Goal: Task Accomplishment & Management: Use online tool/utility

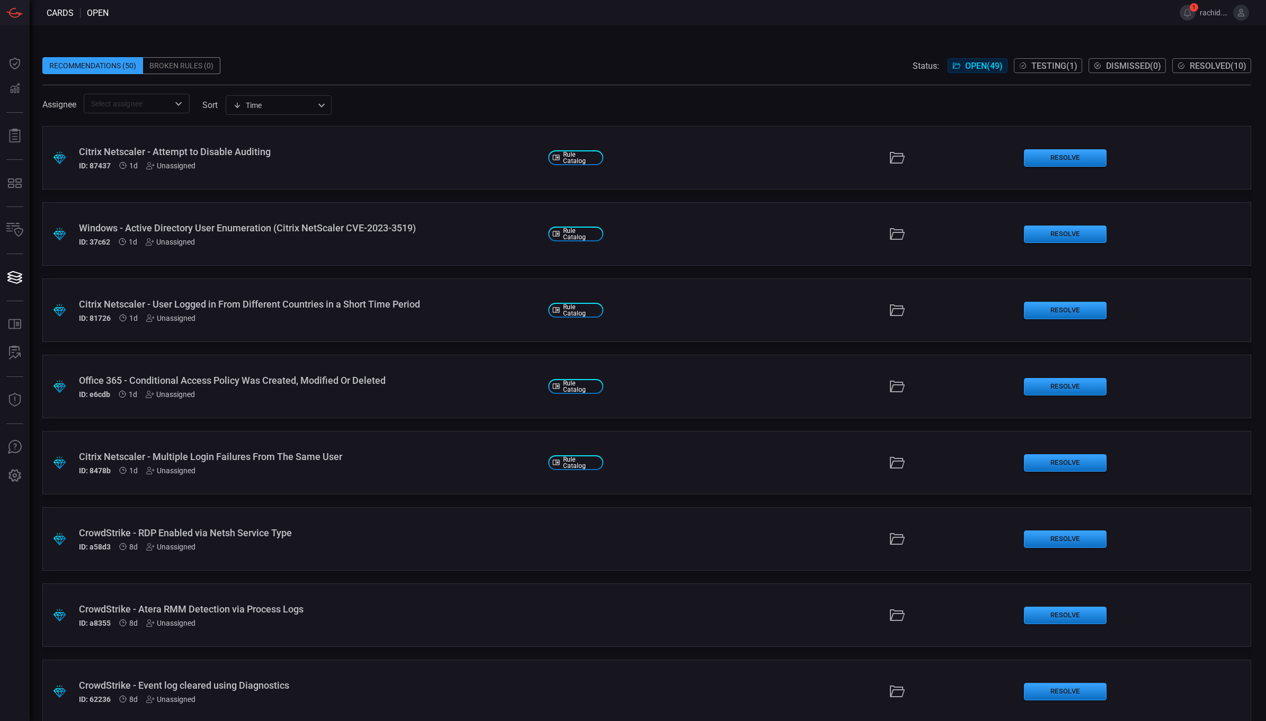
click at [1041, 67] on span "Testing ( 1 )" at bounding box center [1054, 66] width 46 height 10
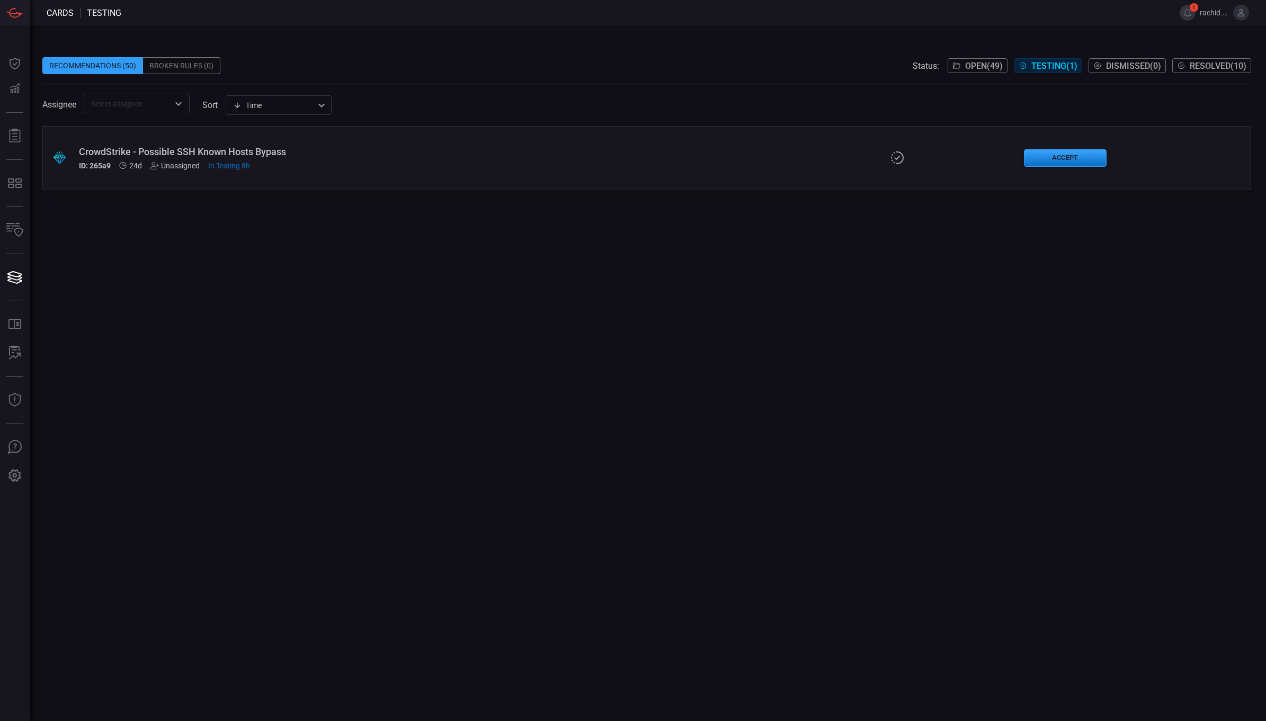
click at [242, 168] on span "In Testing 8h" at bounding box center [229, 166] width 42 height 8
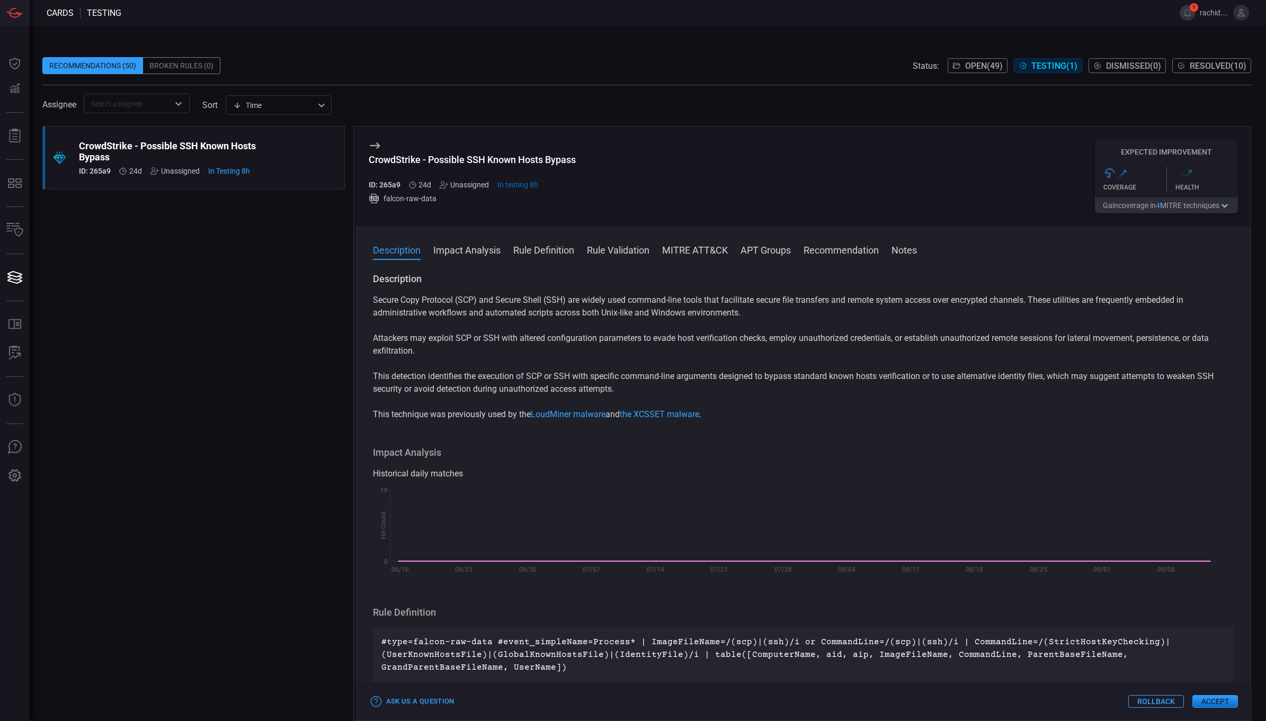
click at [1219, 703] on button "Accept" at bounding box center [1215, 702] width 46 height 13
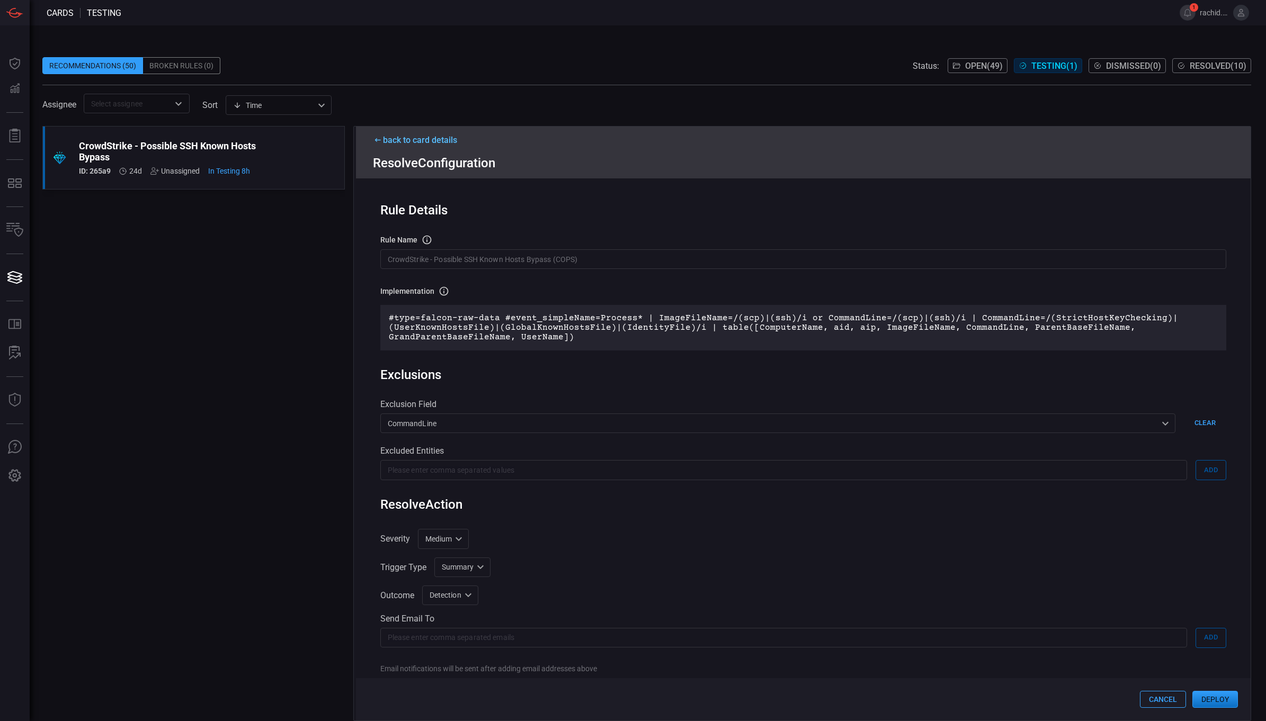
click at [1227, 697] on button "Deploy" at bounding box center [1215, 699] width 46 height 17
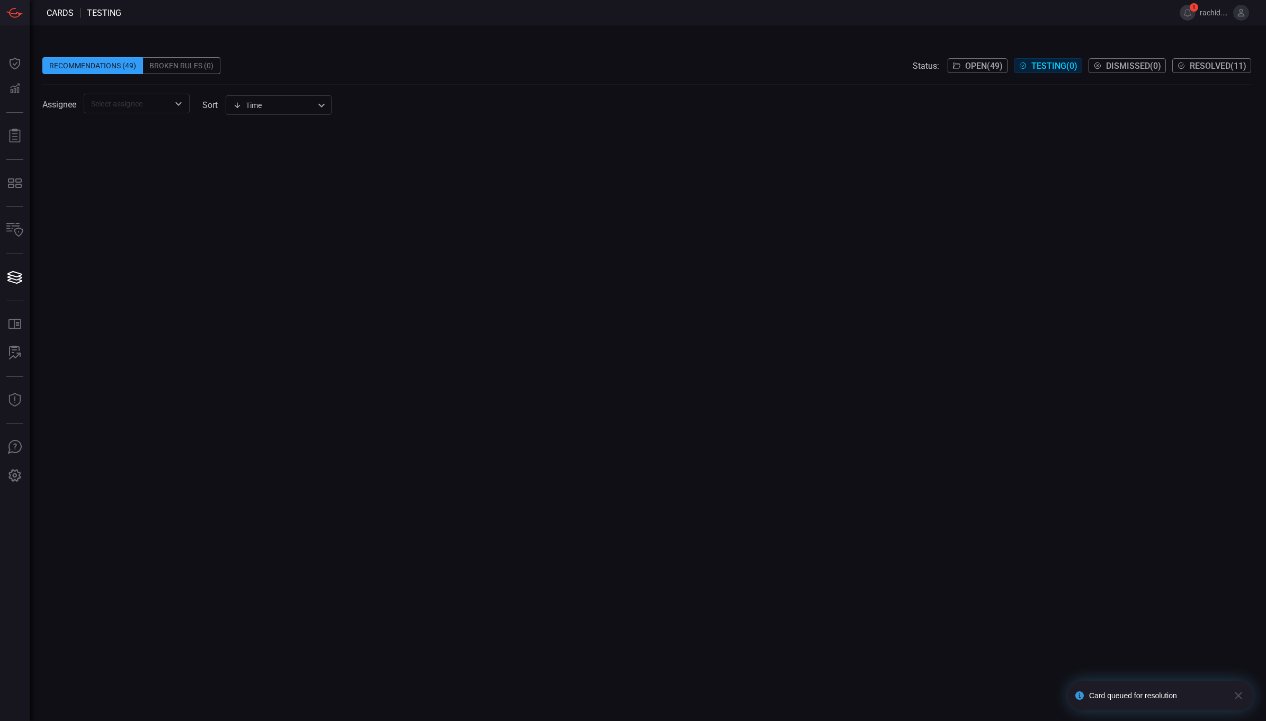
click at [976, 66] on span "Open ( 49 )" at bounding box center [984, 66] width 38 height 10
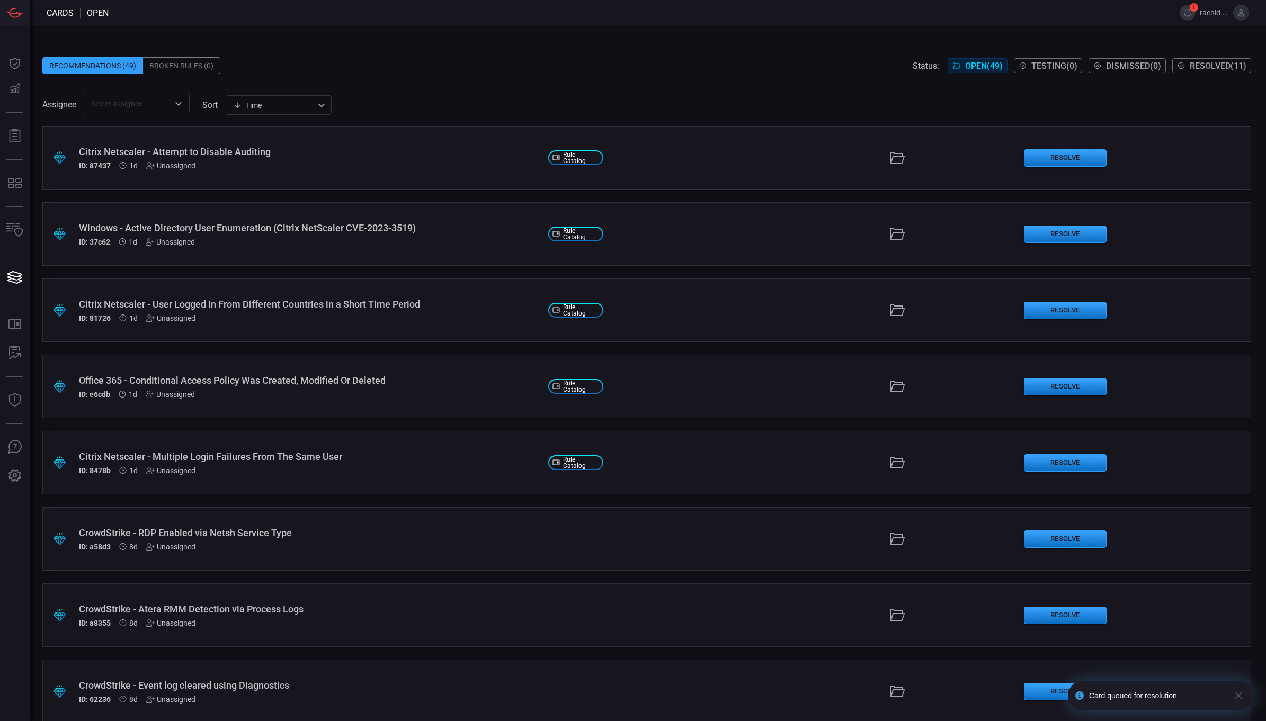
scroll to position [2244, 0]
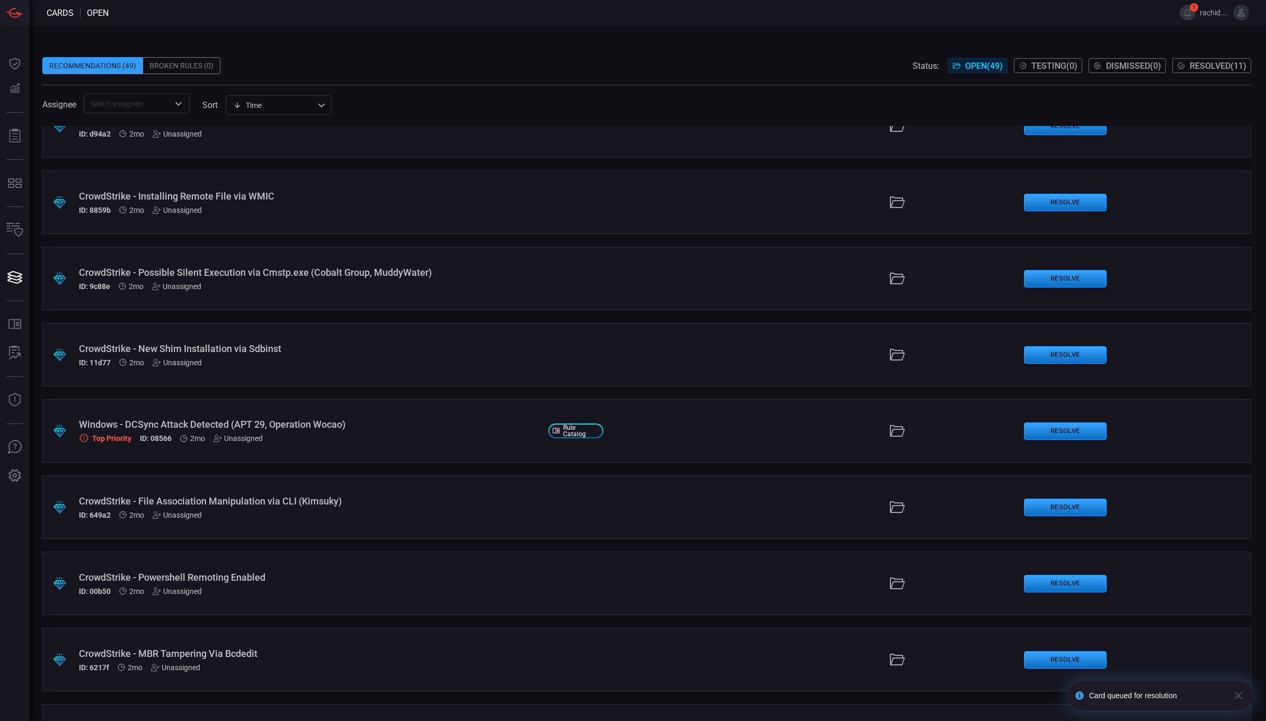
click at [257, 428] on div "Windows - DCSync Attack Detected (APT 29, Operation Wocao)" at bounding box center [309, 424] width 461 height 11
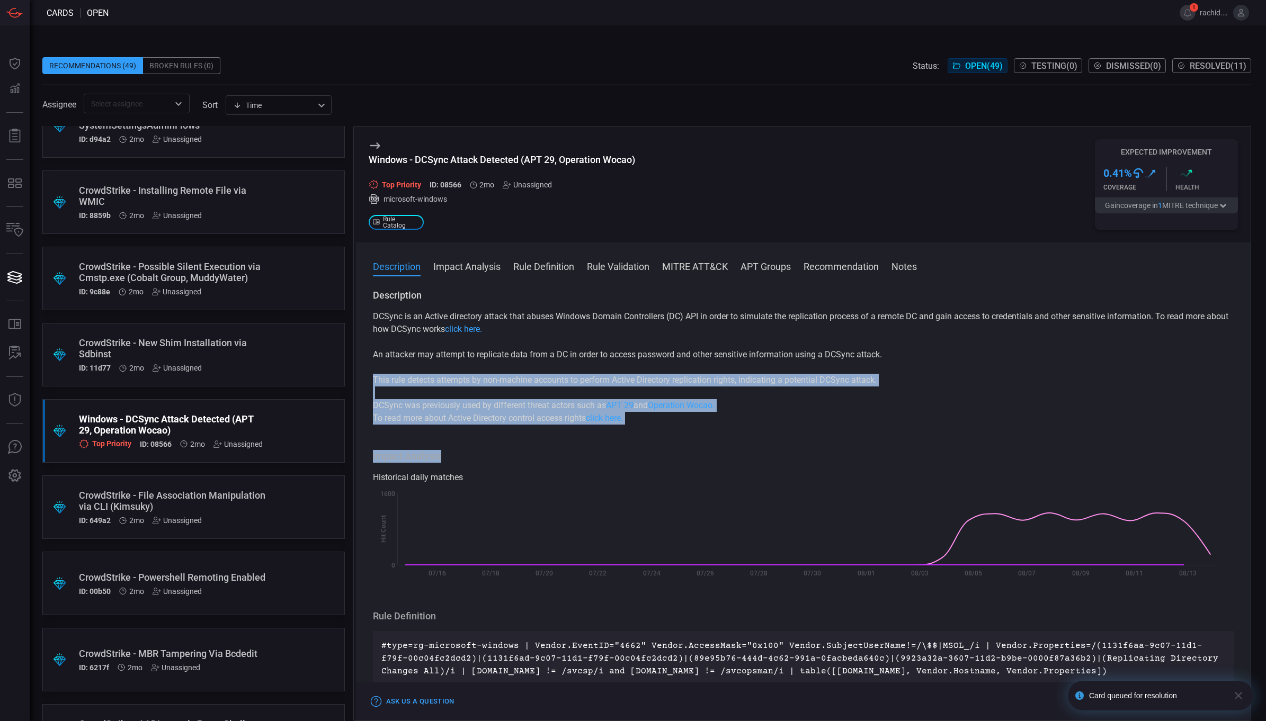
drag, startPoint x: 1251, startPoint y: 399, endPoint x: 1245, endPoint y: 453, distance: 54.8
click at [1245, 453] on div "Windows - DCSync Attack Detected (APT 29, Operation Wocao) Top Priority ID: 085…" at bounding box center [802, 423] width 898 height 595
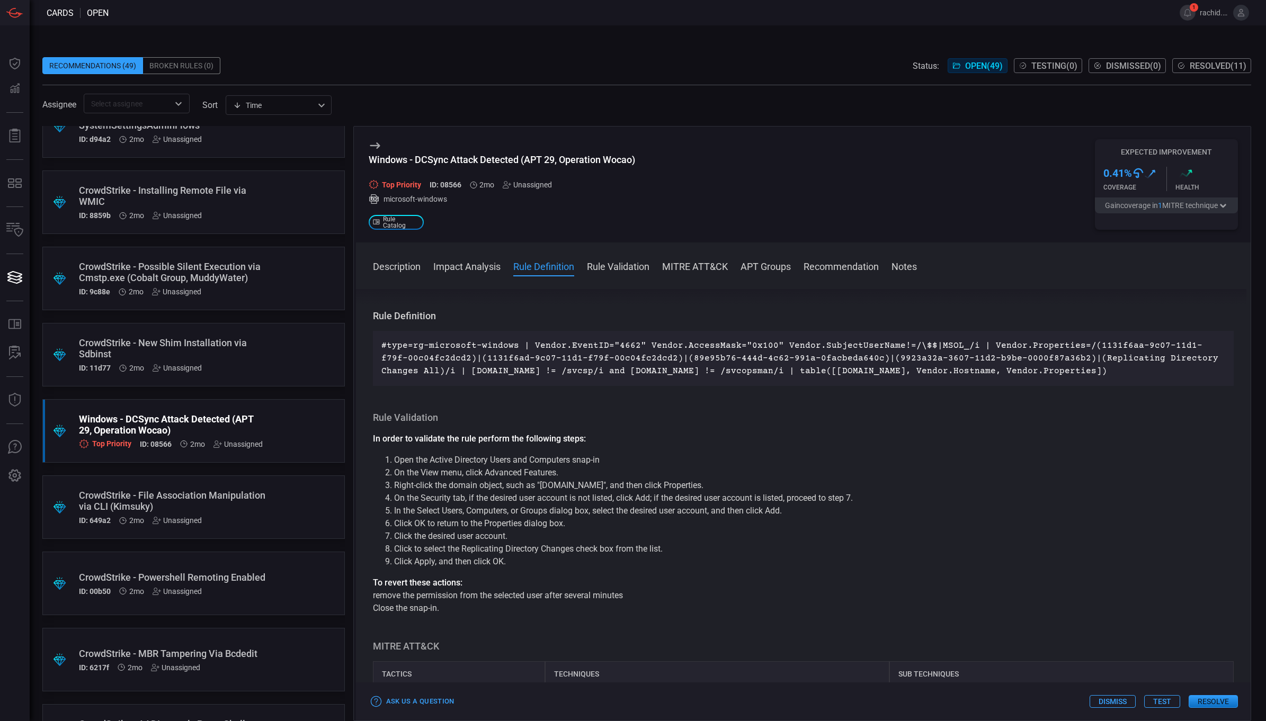
scroll to position [305, 0]
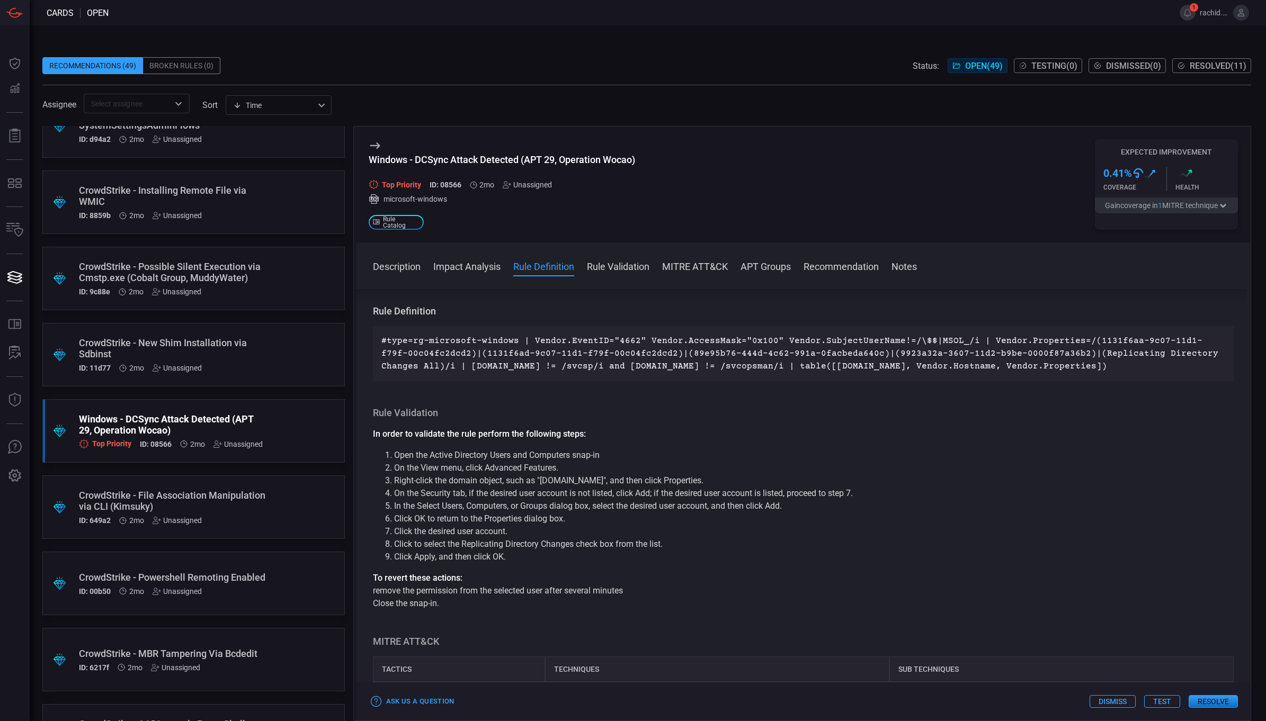
click at [1165, 706] on button "Test" at bounding box center [1162, 702] width 36 height 13
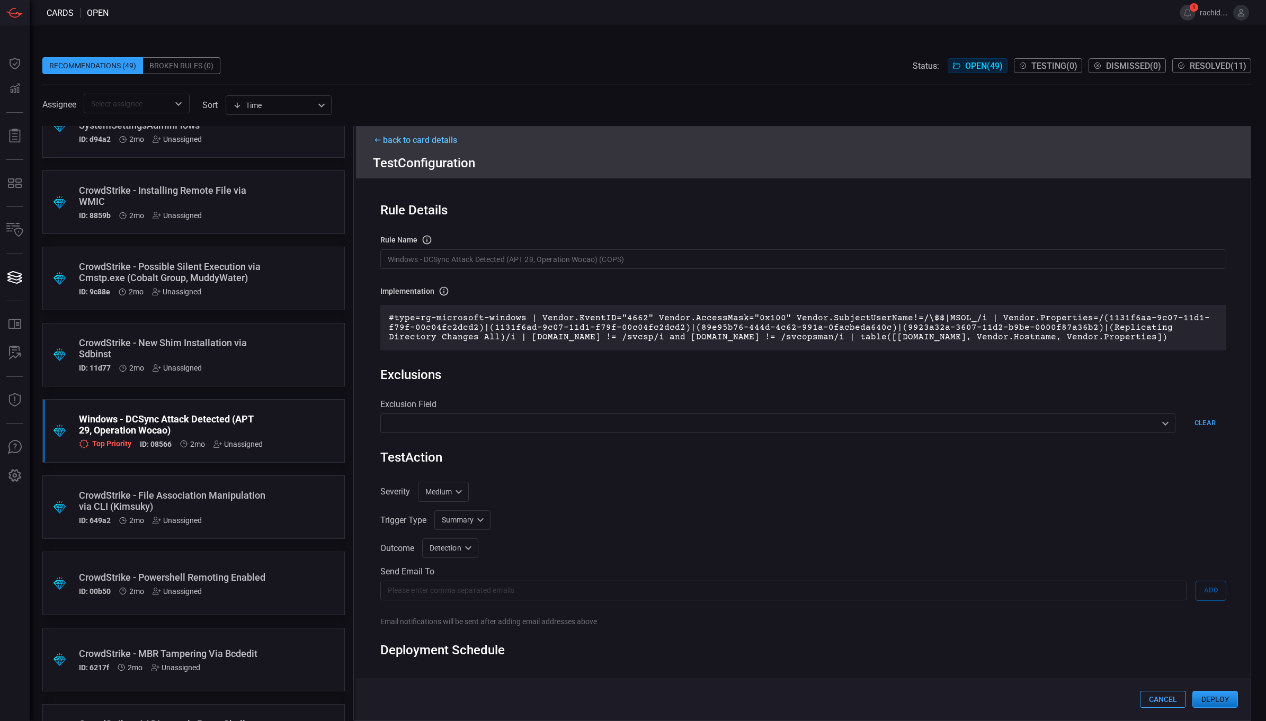
click at [1216, 699] on button "Deploy" at bounding box center [1215, 699] width 46 height 17
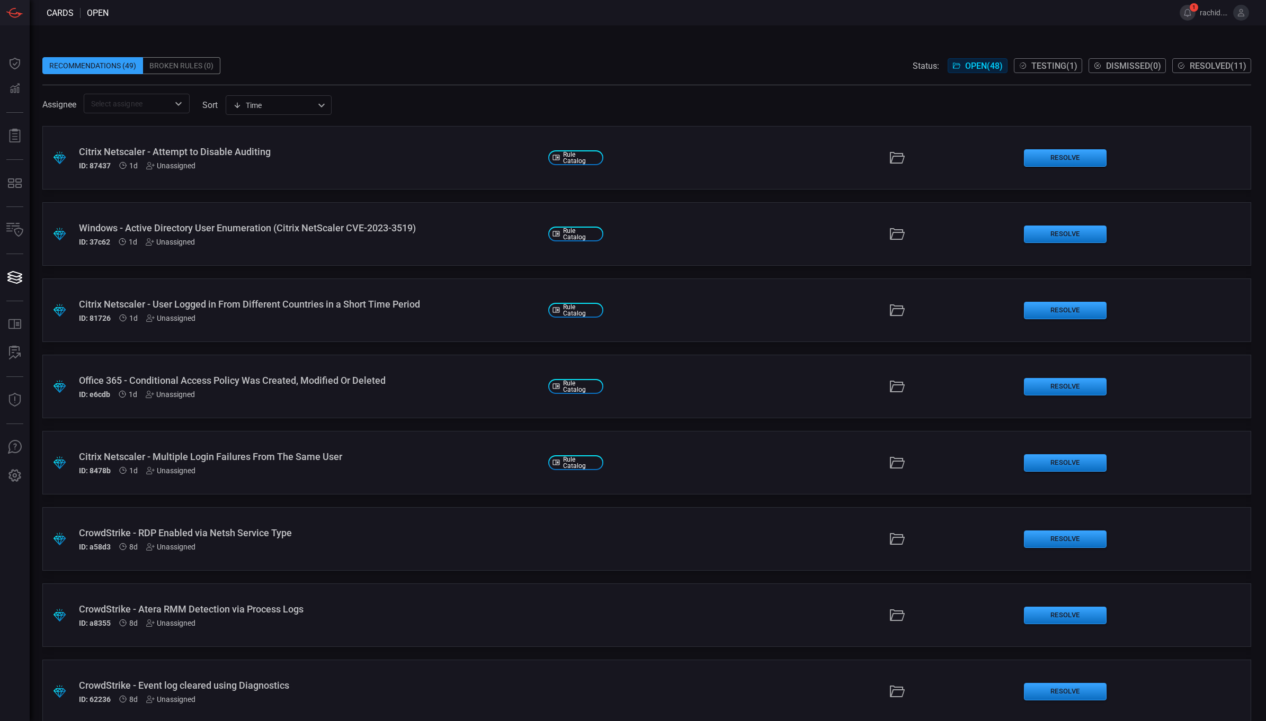
click at [1191, 9] on span "1" at bounding box center [1194, 7] width 8 height 8
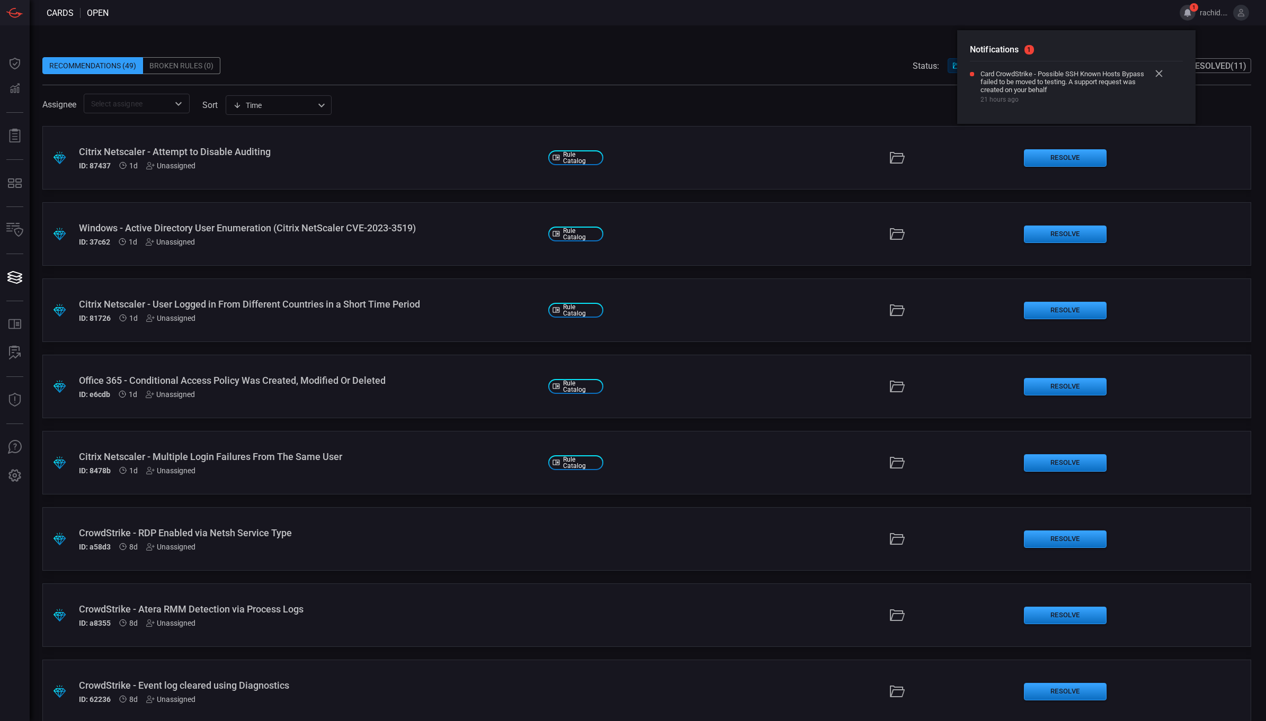
click at [1159, 76] on icon at bounding box center [1158, 73] width 7 height 7
click at [1208, 39] on div "Recommendations (49) Broken Rules (0) Status: Open ( 48 ) Testing ( 1 ) Dismiss…" at bounding box center [648, 373] width 1236 height 696
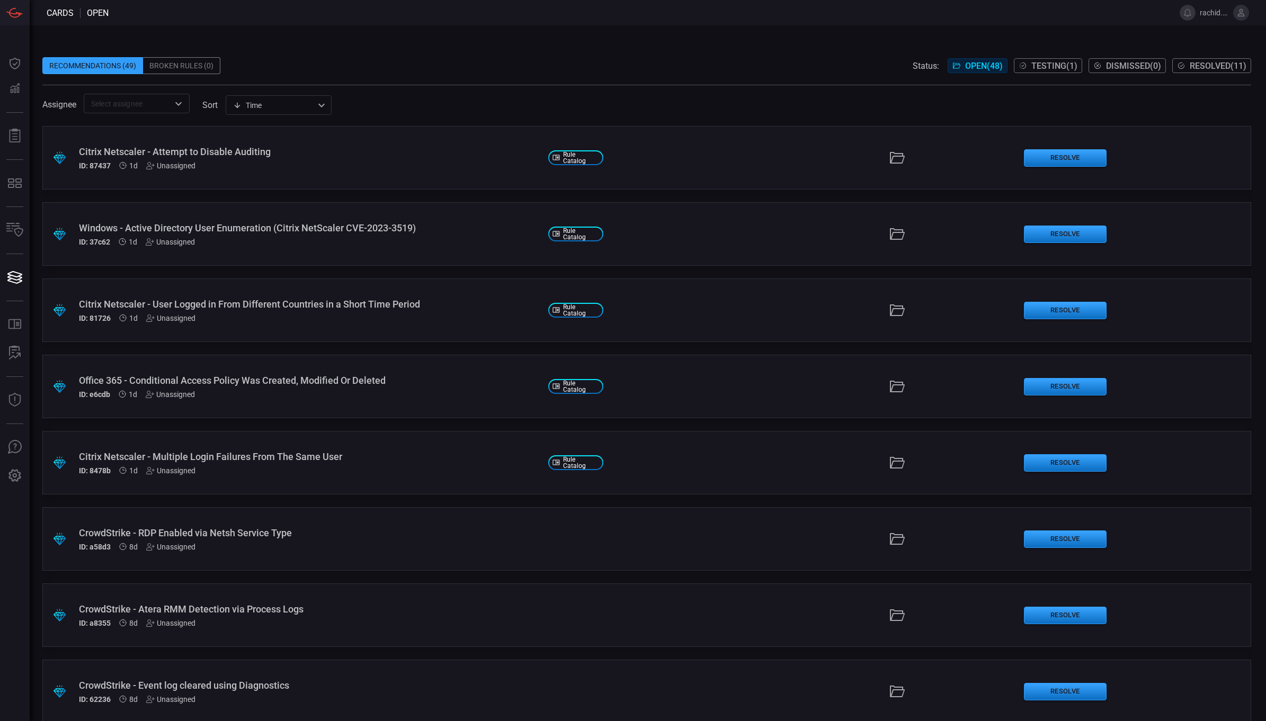
click at [1038, 63] on span "Testing ( 1 )" at bounding box center [1054, 66] width 46 height 10
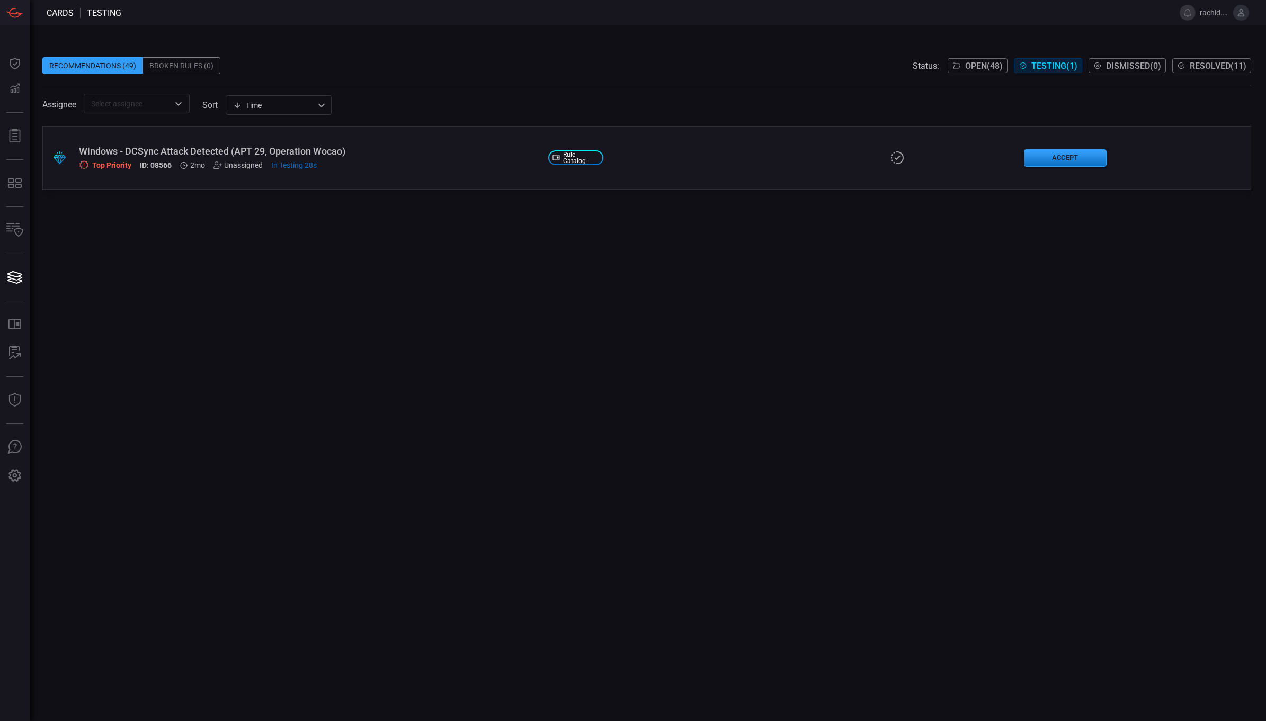
click at [973, 65] on span "Open ( 48 )" at bounding box center [984, 66] width 38 height 10
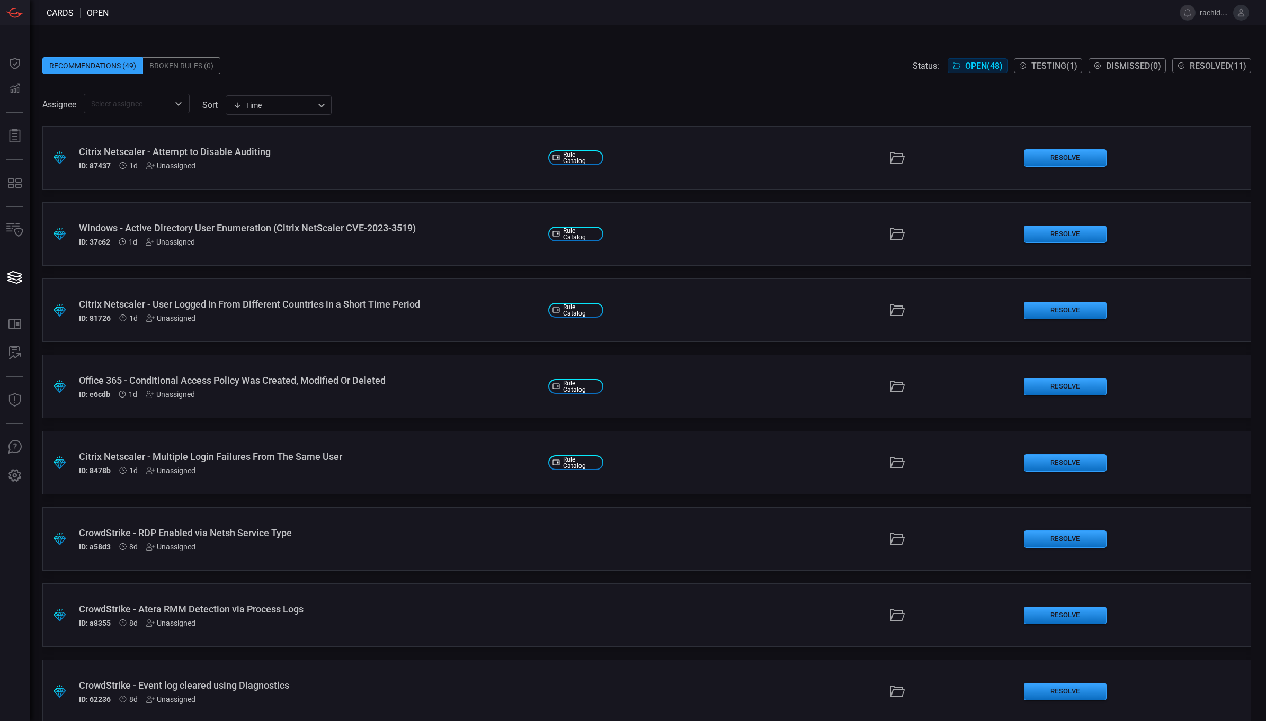
click at [207, 153] on div "Citrix Netscaler - Attempt to Disable Auditing" at bounding box center [309, 151] width 461 height 11
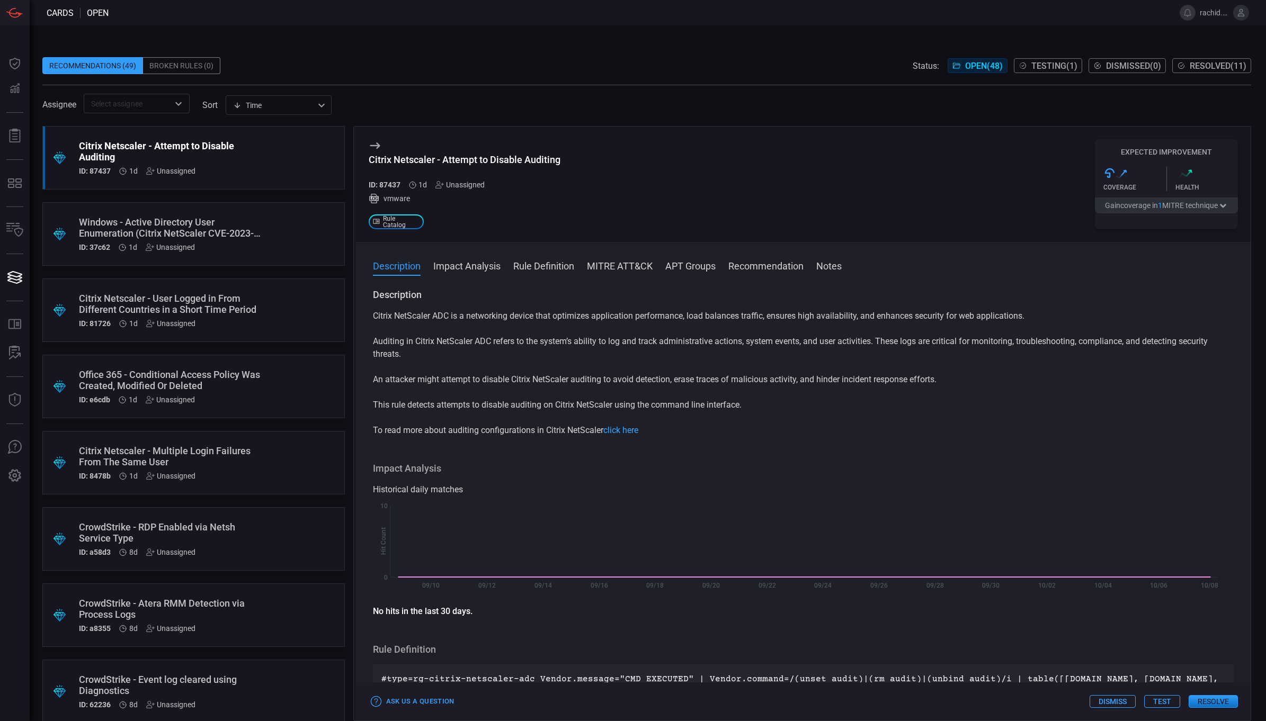
click at [178, 311] on div "Citrix Netscaler - User Logged in From Different Countries in a Short Time Peri…" at bounding box center [173, 304] width 189 height 22
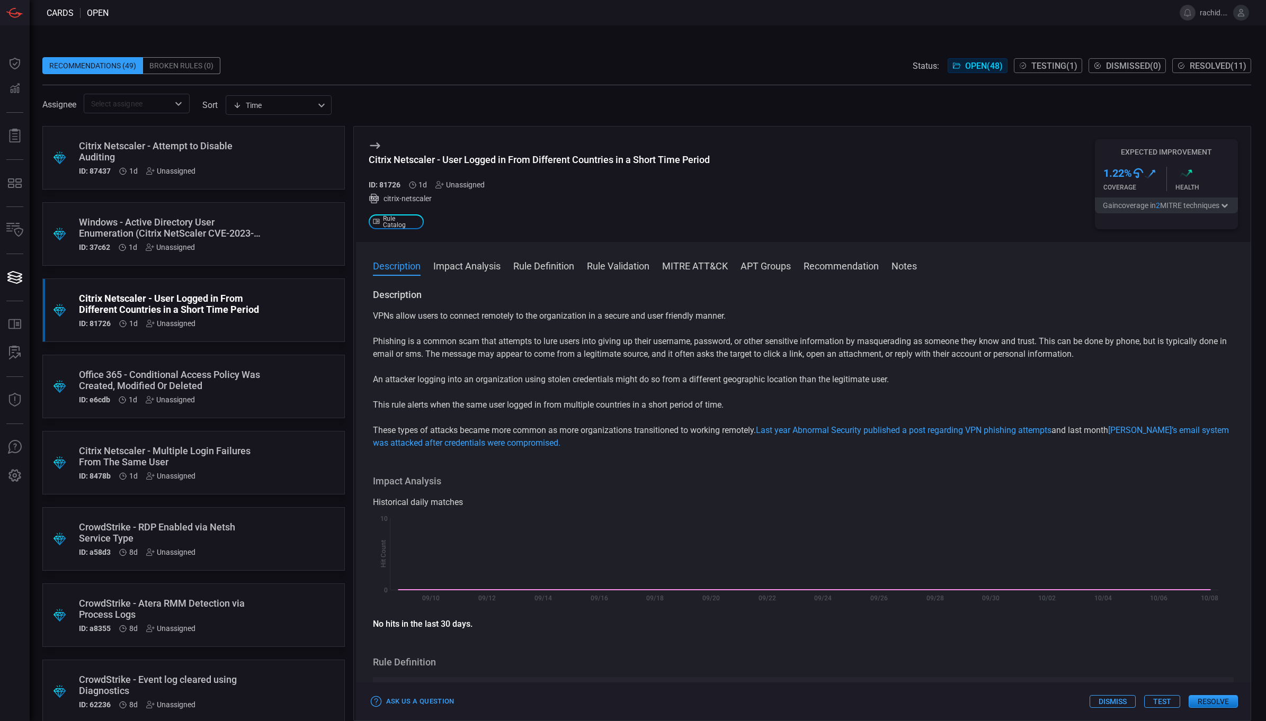
click at [178, 384] on div "Office 365 - Conditional Access Policy Was Created, Modified Or Deleted" at bounding box center [173, 380] width 189 height 22
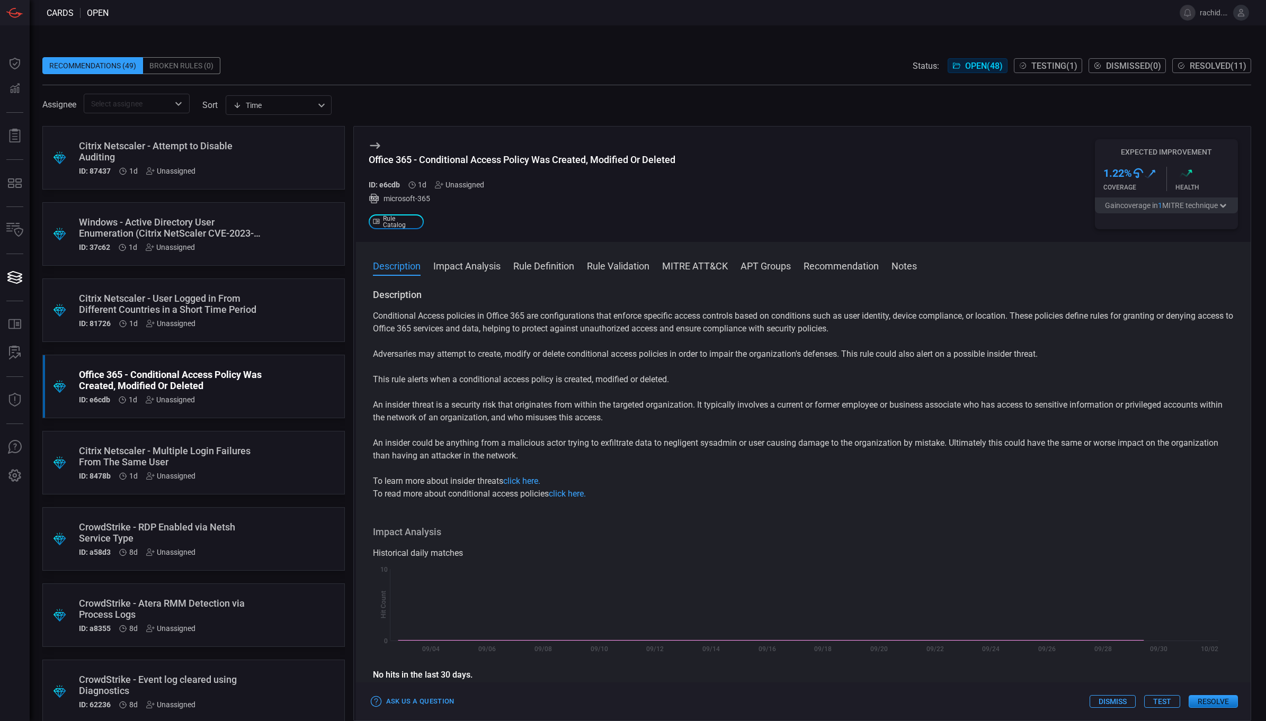
click at [193, 469] on div "Citrix Netscaler - Multiple Login Failures From The Same User ID: 8478b 1d Unas…" at bounding box center [173, 463] width 189 height 35
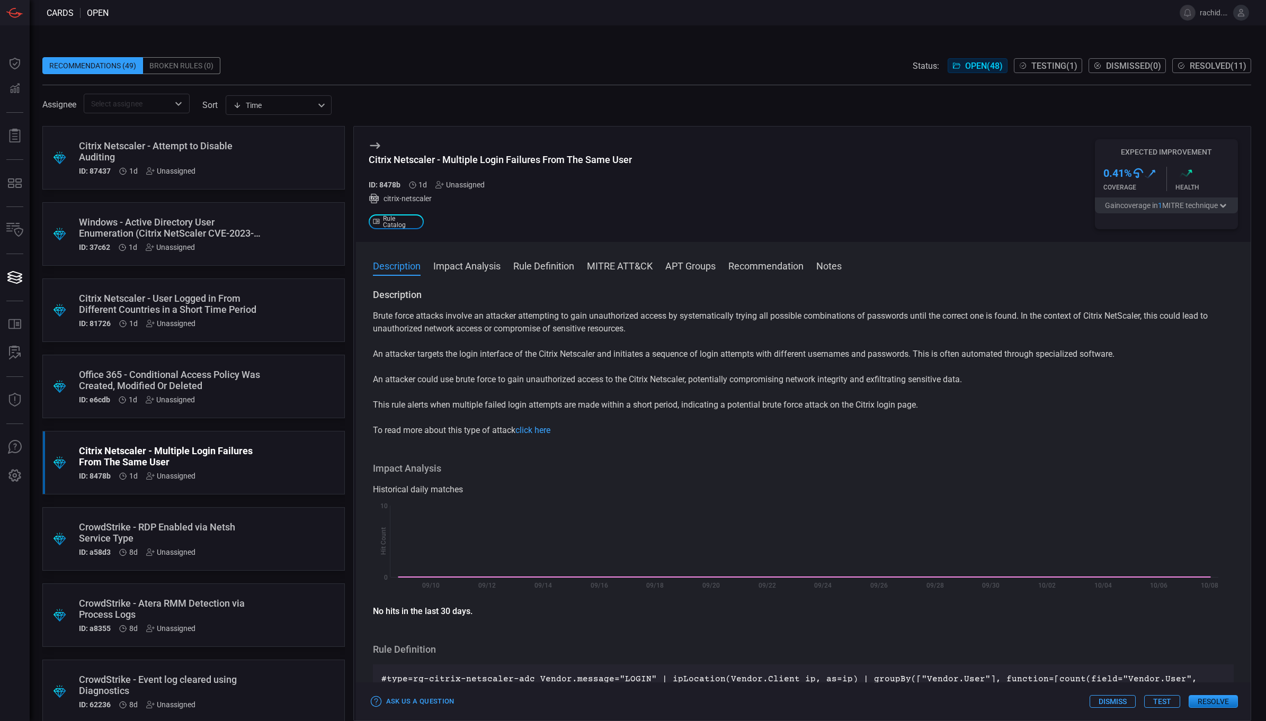
click at [192, 525] on div "CrowdStrike - RDP Enabled via Netsh Service Type" at bounding box center [173, 533] width 189 height 22
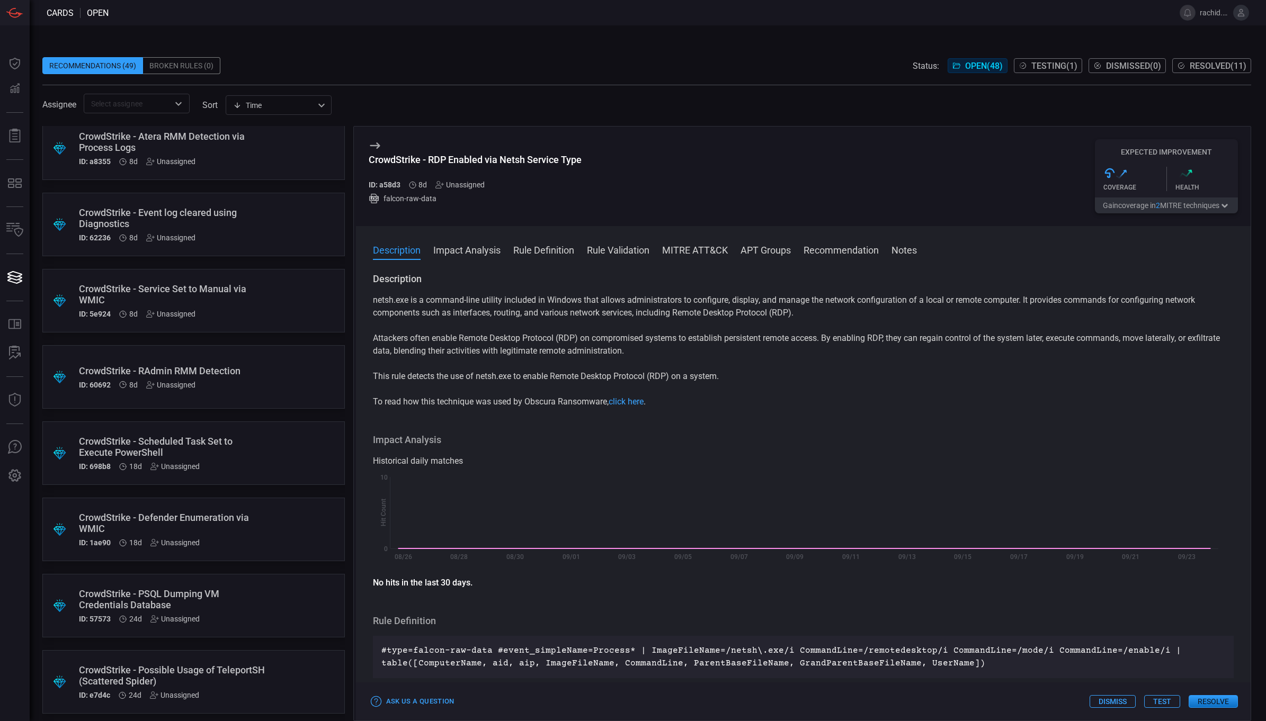
scroll to position [471, 0]
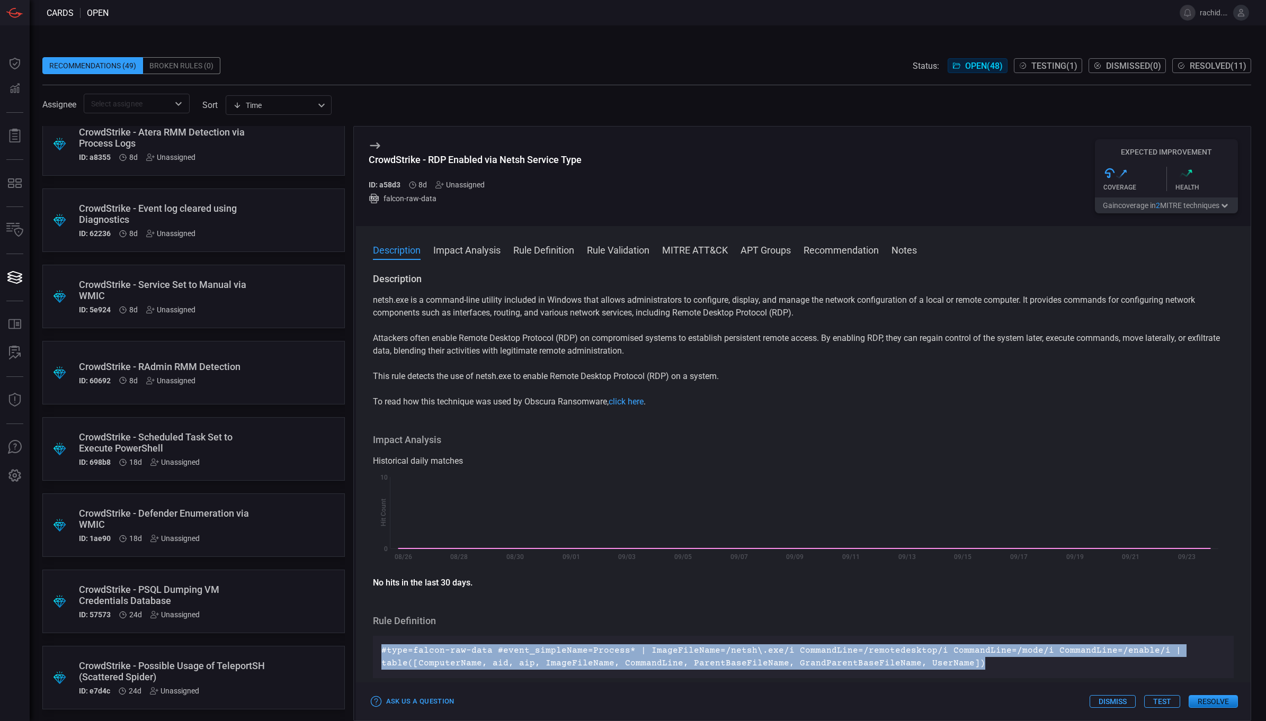
drag, startPoint x: 963, startPoint y: 663, endPoint x: 377, endPoint y: 644, distance: 586.7
click at [377, 644] on div "#type=falcon-raw-data #event_simpleName=Process* | ImageFileName=/netsh\.exe/i …" at bounding box center [803, 657] width 861 height 42
copy p "#type=falcon-raw-data #event_simpleName=Process* | ImageFileName=/netsh\.exe/i …"
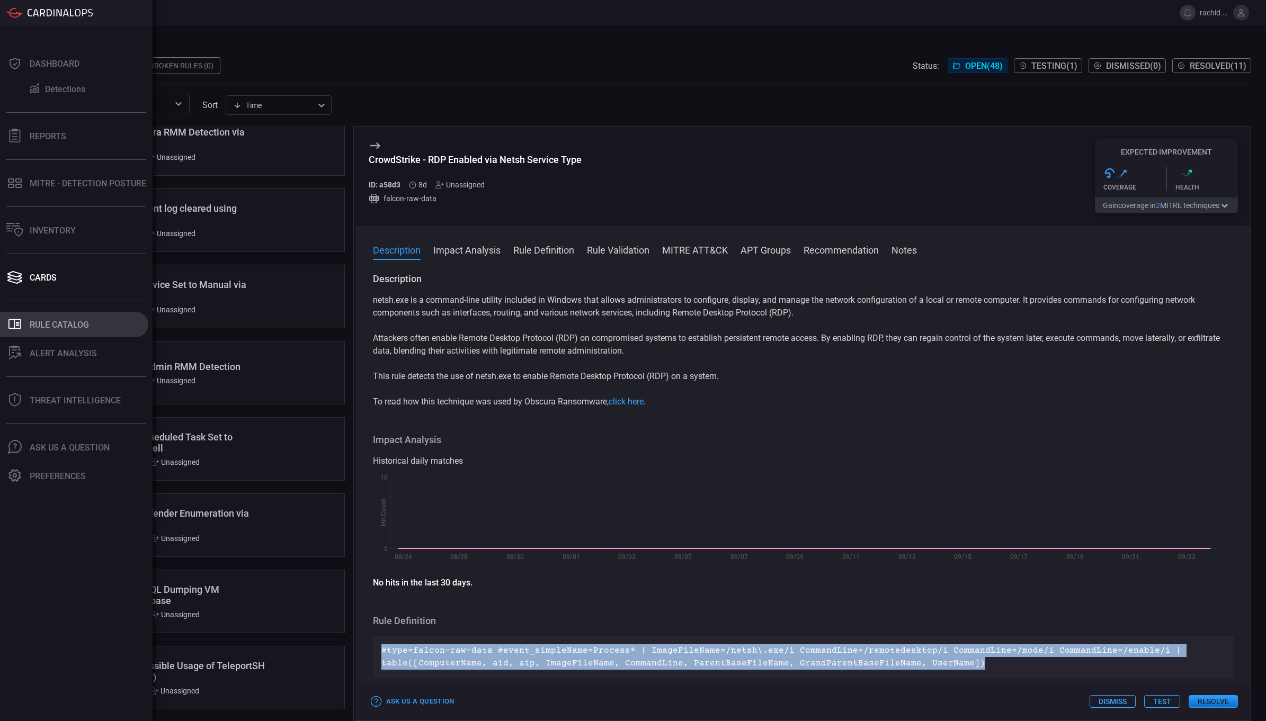
click at [46, 324] on div "Rule Catalog" at bounding box center [59, 325] width 59 height 10
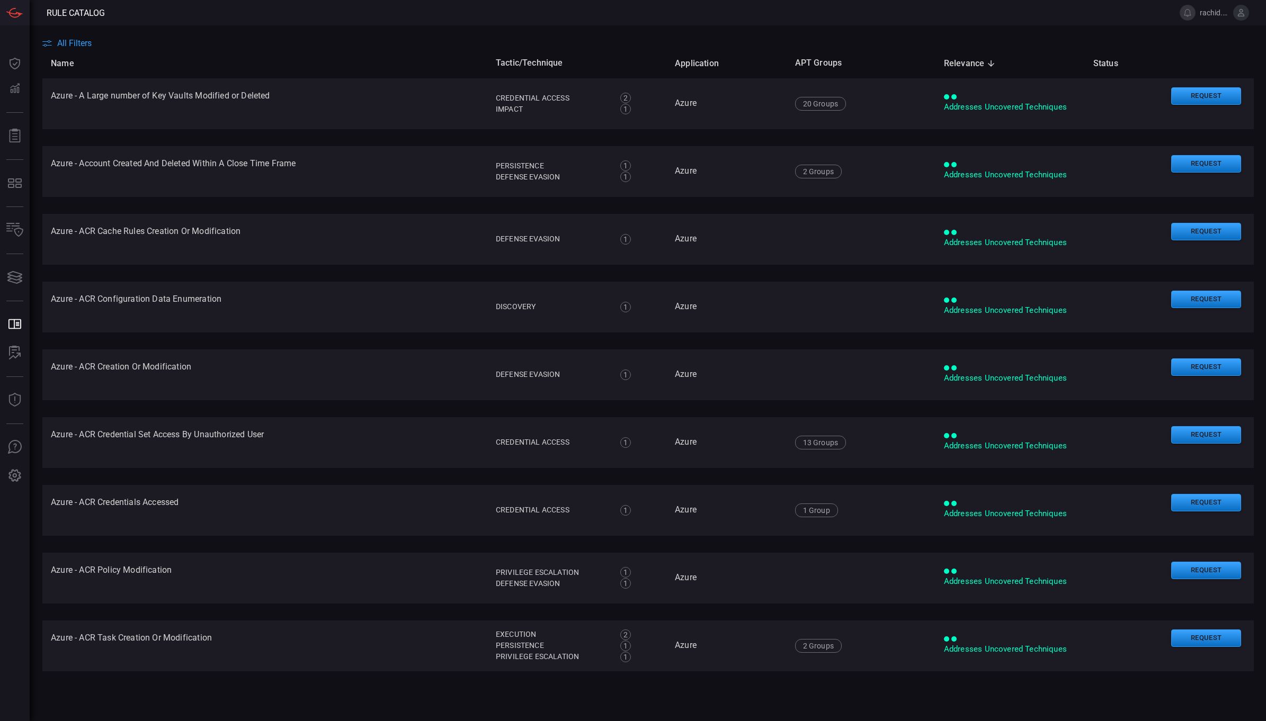
click at [87, 42] on span "All Filters" at bounding box center [74, 43] width 34 height 10
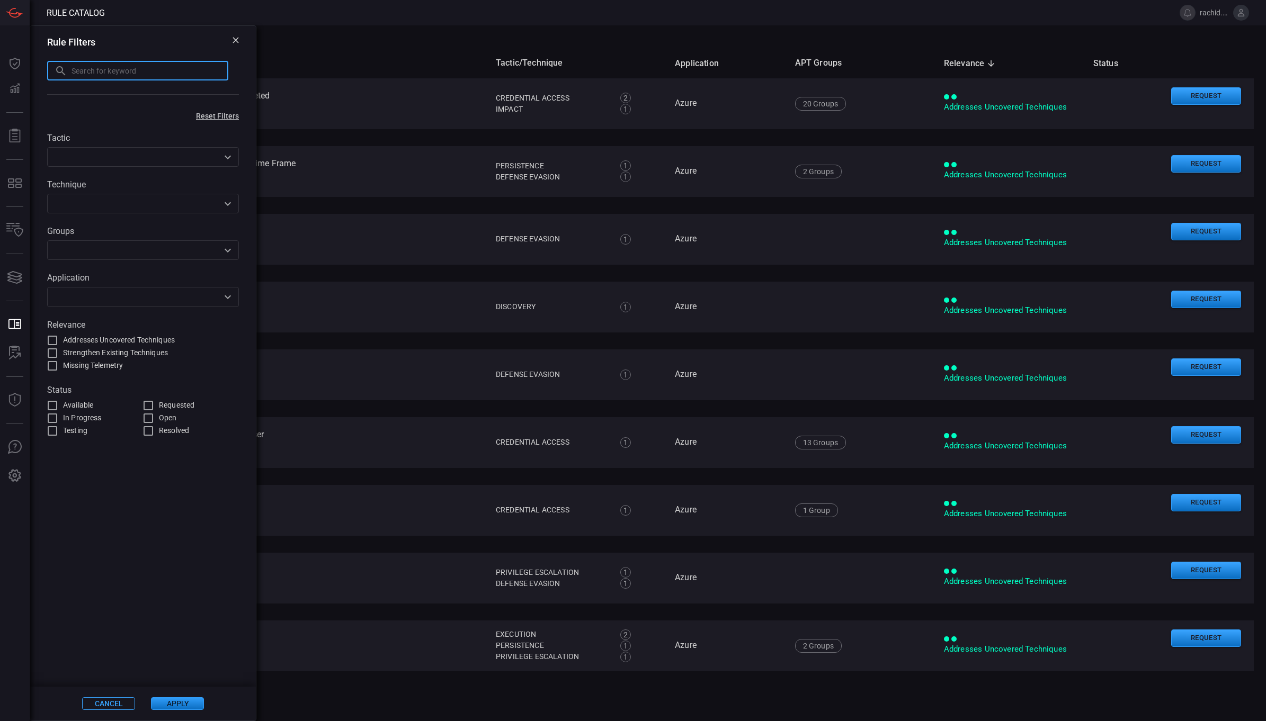
click at [133, 70] on input "text" at bounding box center [150, 71] width 157 height 20
type input "vmware"
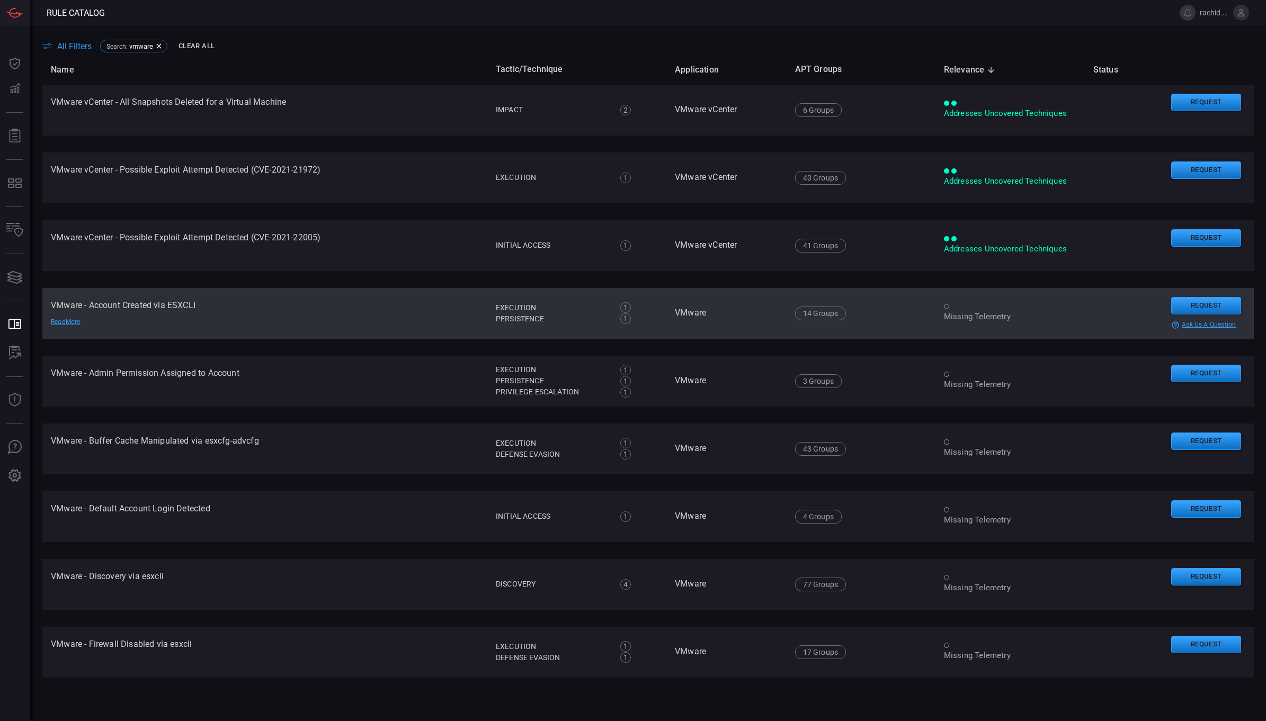
click at [155, 305] on td "VMware - Account Created via ESXCLI Read More" at bounding box center [264, 313] width 445 height 51
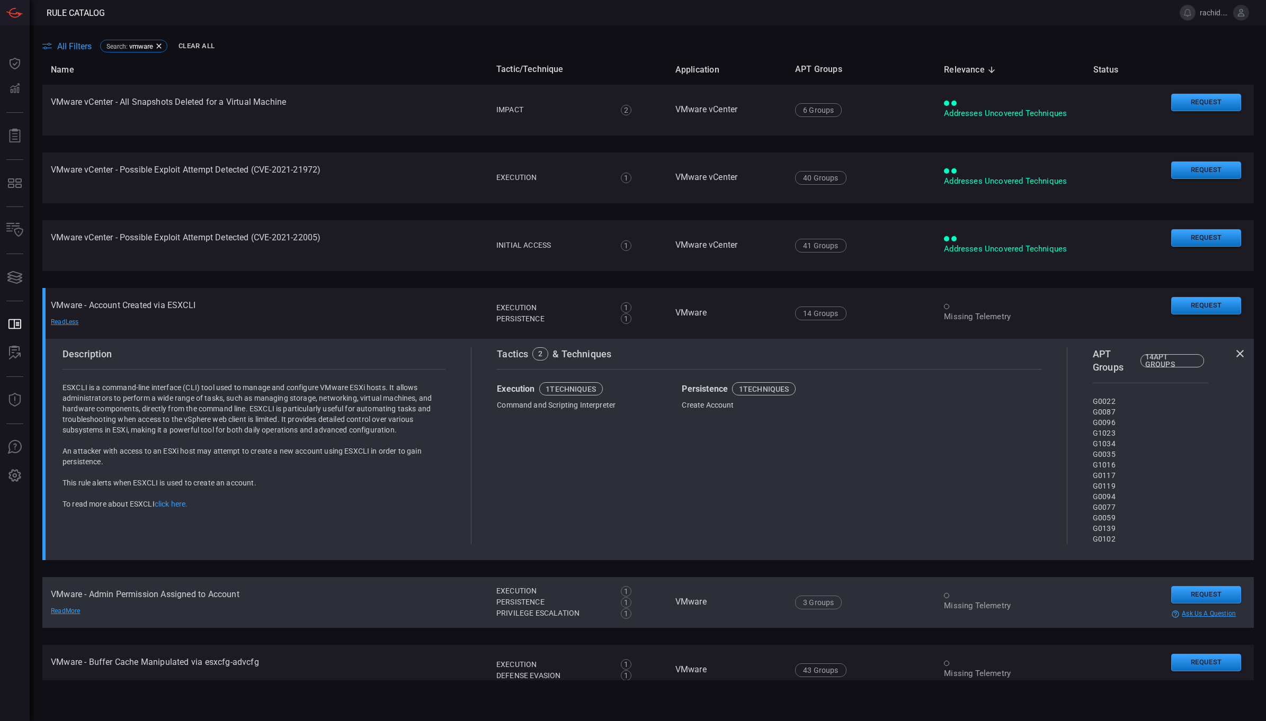
click at [164, 592] on td "VMware - Admin Permission Assigned to Account Read More" at bounding box center [265, 602] width 446 height 51
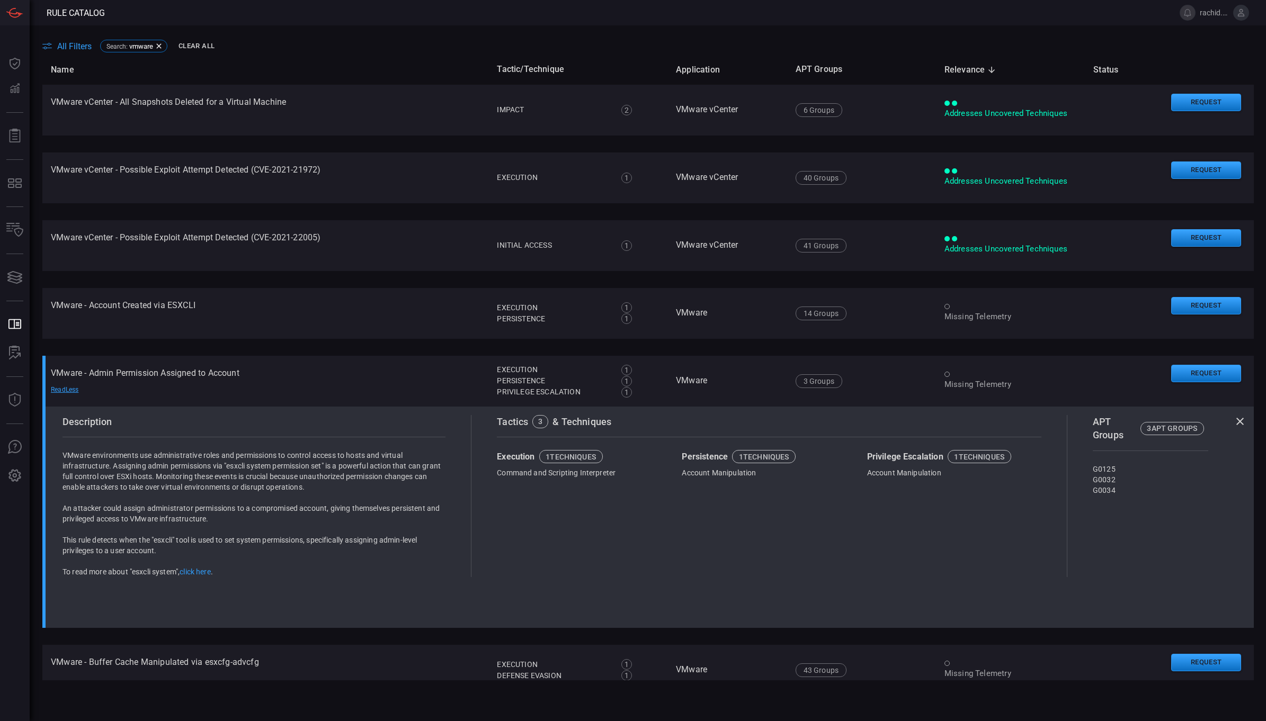
click at [1092, 12] on span at bounding box center [636, 12] width 1062 height 25
click at [780, 530] on div "Tactics 3 & Techniques Execution 1 techniques Command and Scripting Interpreter…" at bounding box center [769, 496] width 596 height 163
click at [1236, 418] on icon at bounding box center [1239, 421] width 7 height 7
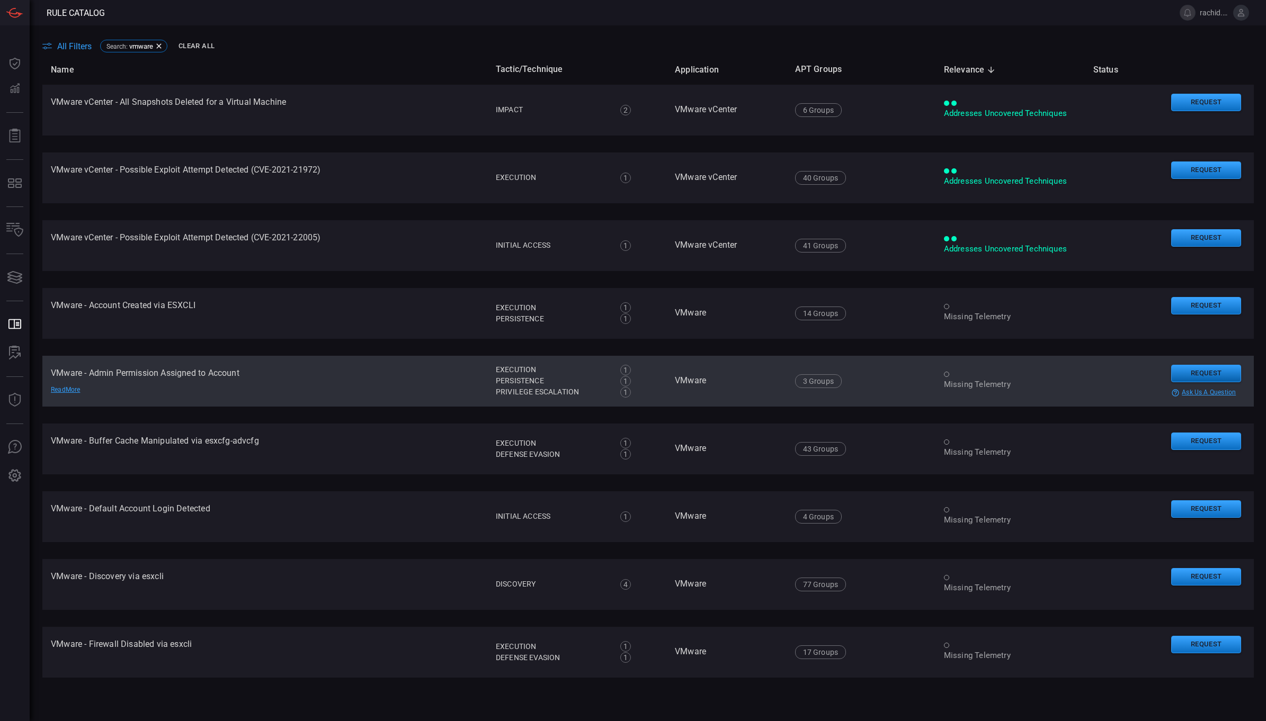
click at [1219, 375] on button "Request" at bounding box center [1206, 373] width 70 height 17
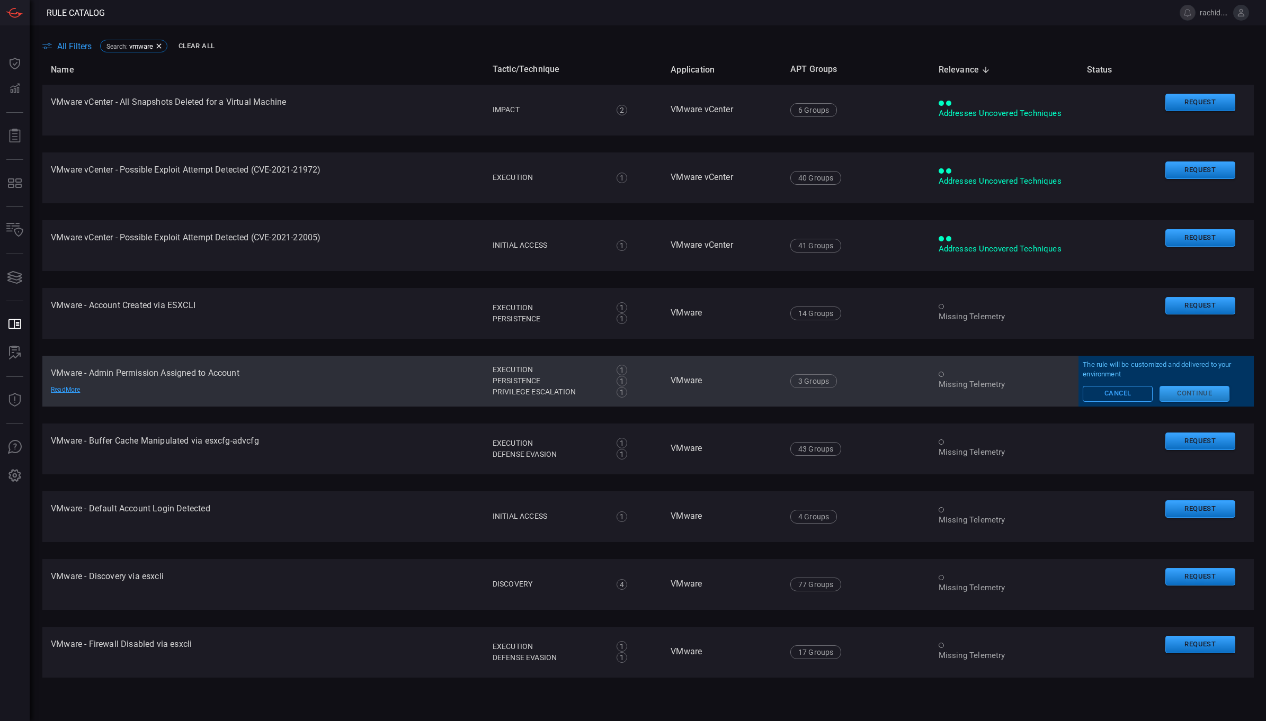
click at [1198, 390] on button "Continue" at bounding box center [1195, 394] width 70 height 16
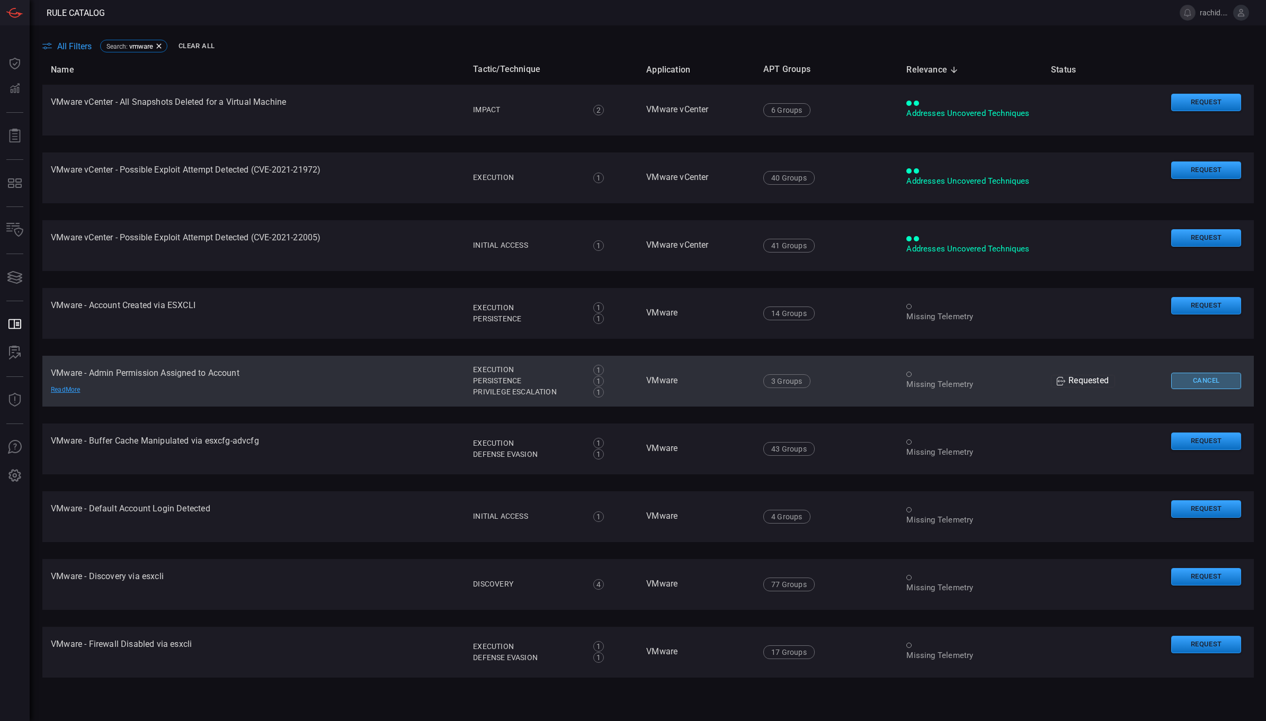
click at [1178, 387] on button "Cancel" at bounding box center [1206, 381] width 70 height 16
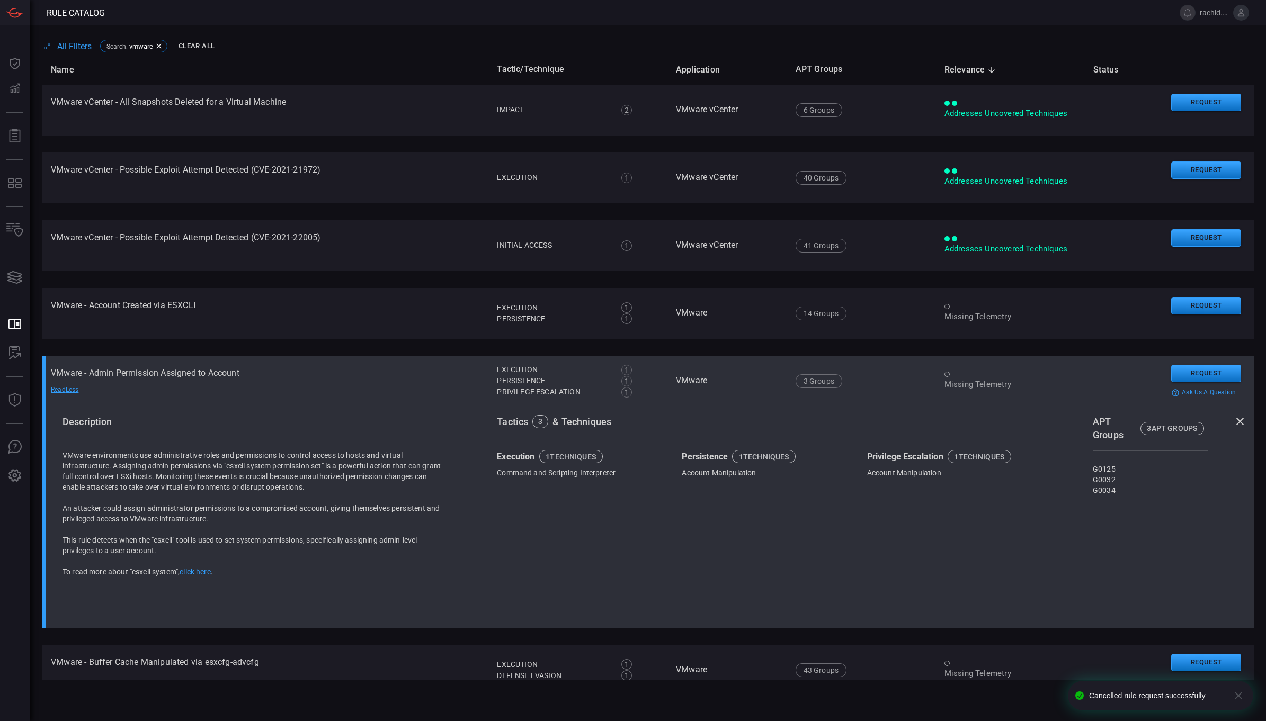
click at [1234, 424] on icon at bounding box center [1240, 421] width 13 height 13
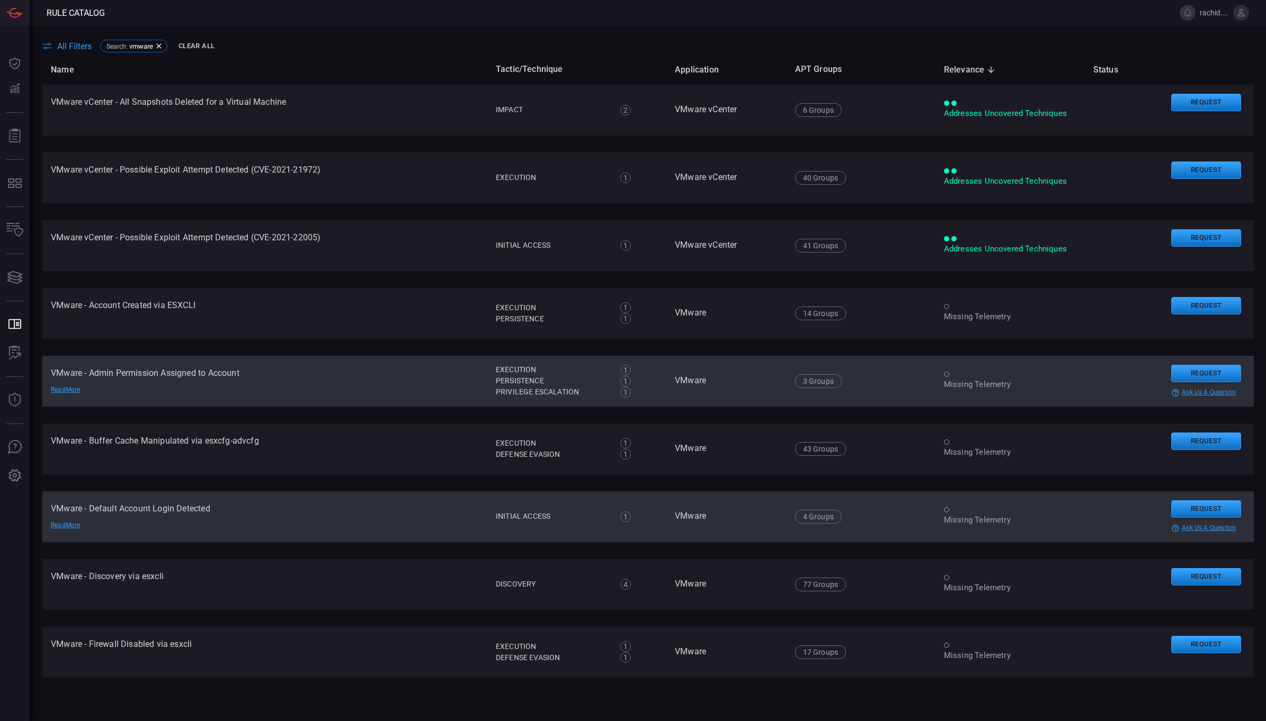
click at [74, 528] on div "Read More" at bounding box center [88, 526] width 74 height 8
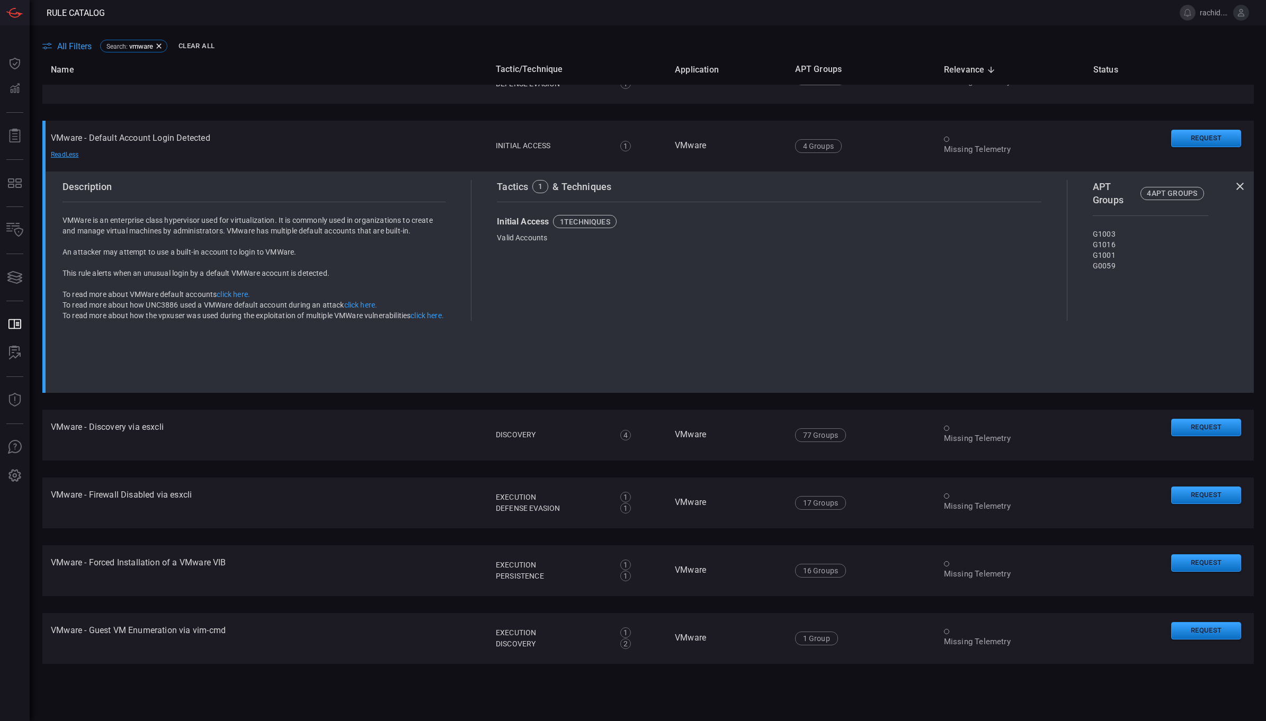
scroll to position [344, 0]
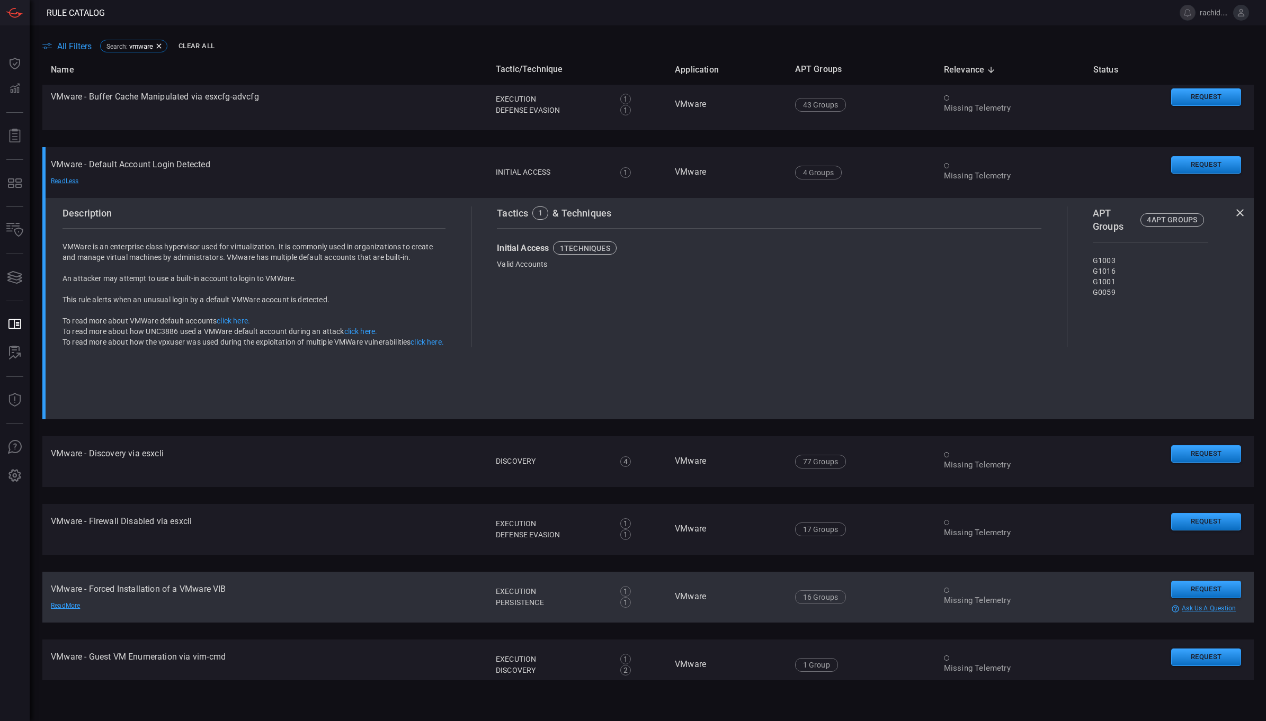
click at [194, 584] on td "VMware - Forced Installation of a VMware VIB Read More" at bounding box center [264, 597] width 445 height 51
